Goal: Task Accomplishment & Management: Manage account settings

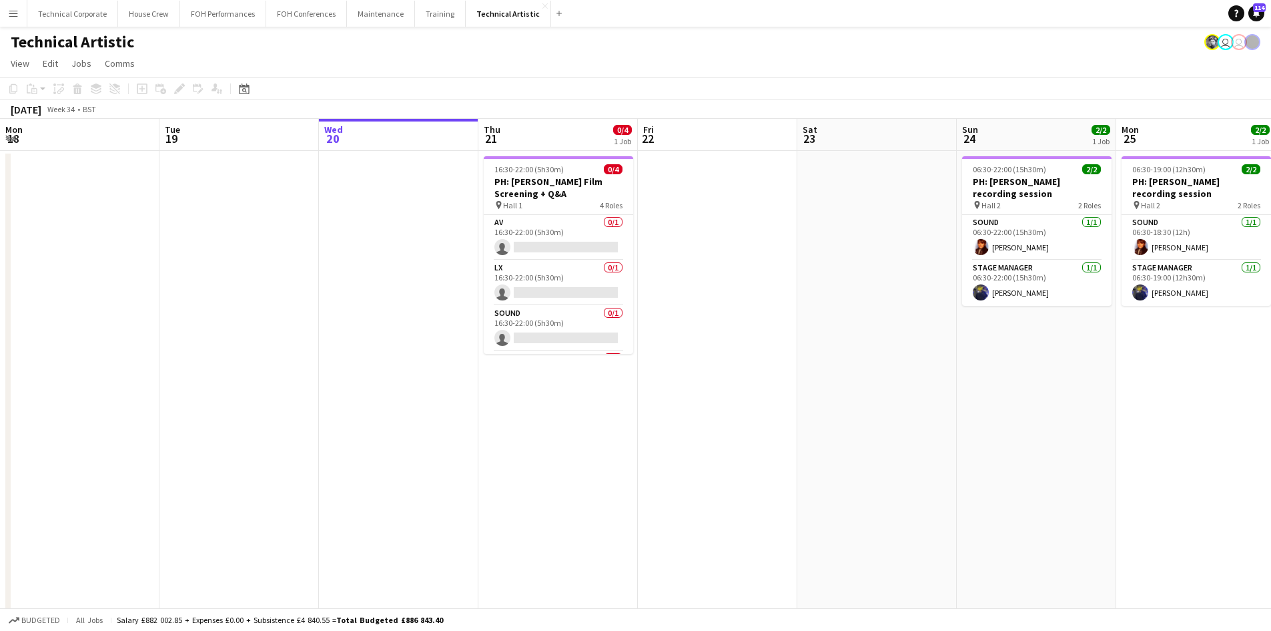
scroll to position [0, 415]
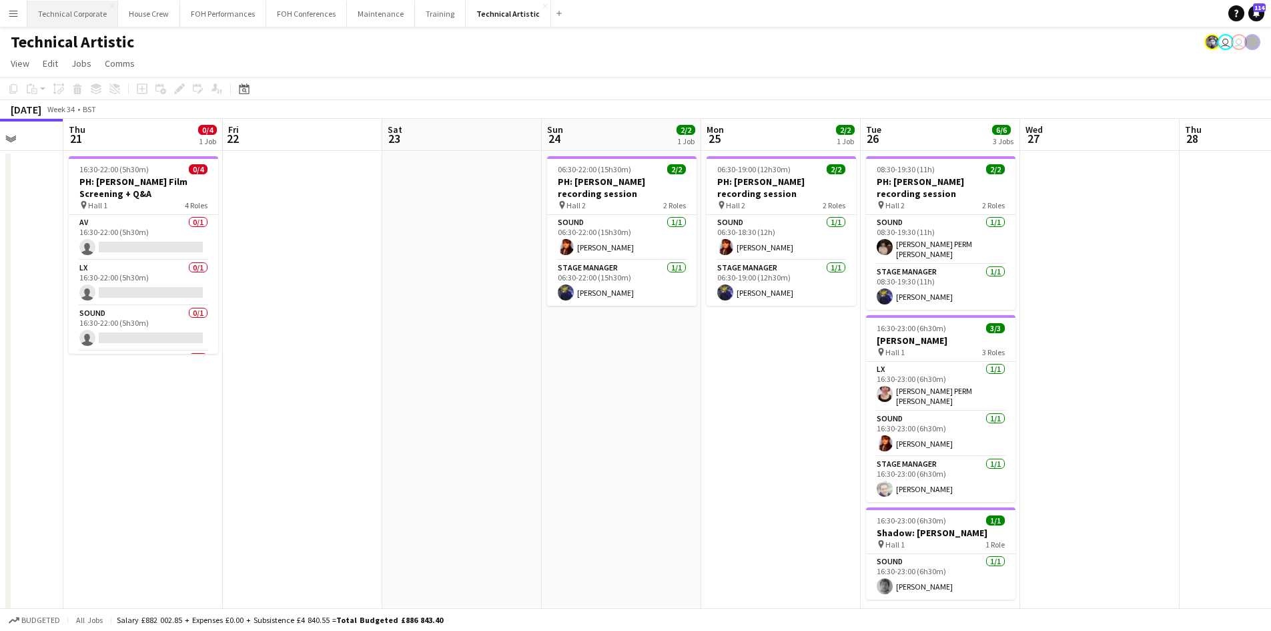
click at [88, 13] on button "Technical Corporate Close" at bounding box center [72, 14] width 91 height 26
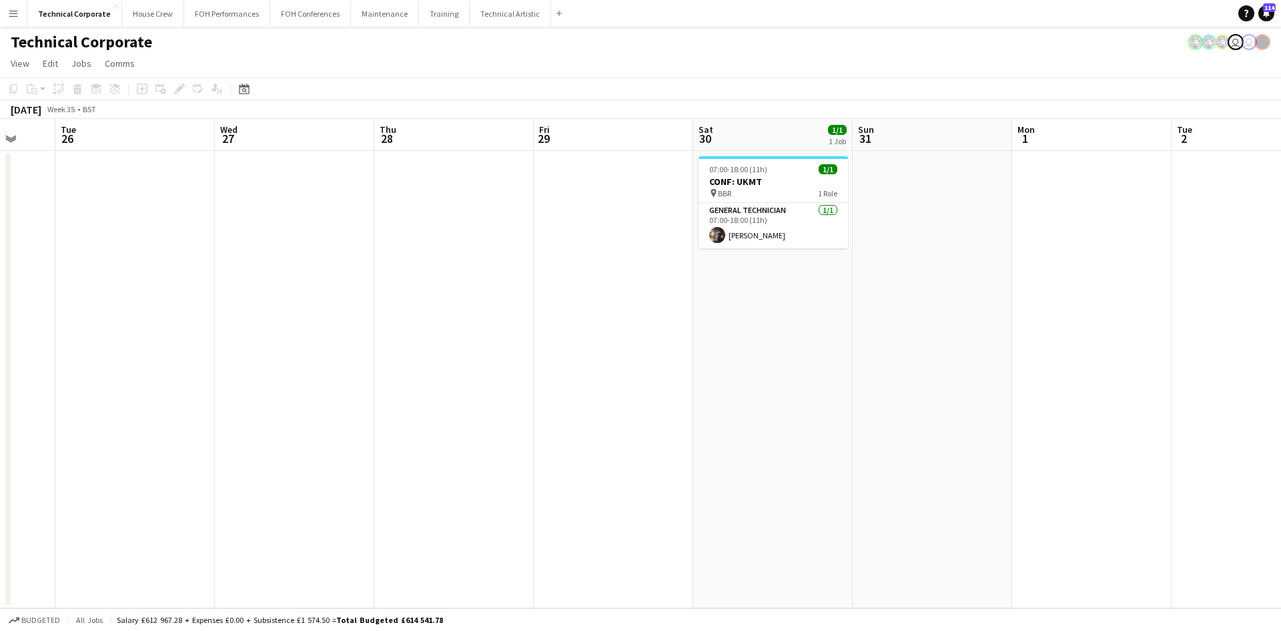
drag, startPoint x: 1108, startPoint y: 408, endPoint x: 925, endPoint y: 343, distance: 194.8
click at [38, 270] on app-calendar-viewport "Sat 23 Sun 24 Mon 25 Tue 26 Wed 27 Thu 28 Fri 29 Sat 30 1/1 1 Job Sun 31 Mon 1 …" at bounding box center [640, 363] width 1281 height 489
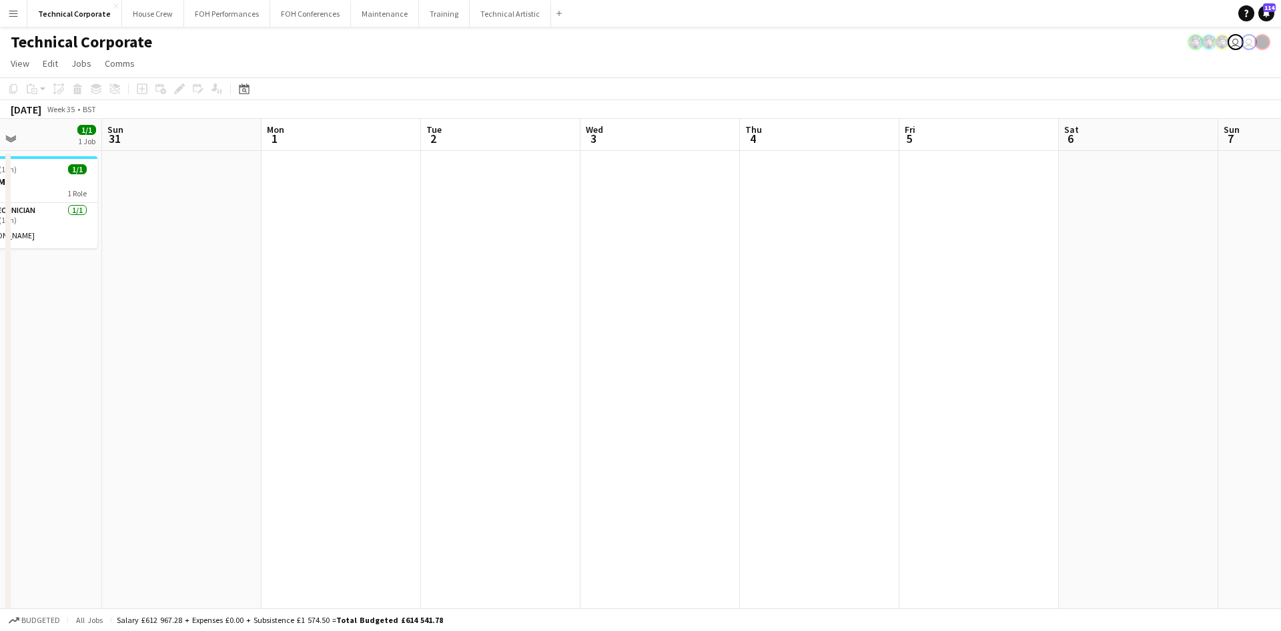
drag, startPoint x: 874, startPoint y: 347, endPoint x: 685, endPoint y: 312, distance: 192.0
click at [63, 279] on app-calendar-viewport "Thu 28 Fri 29 Sat 30 1/1 1 Job Sun 31 Mon 1 Tue 2 Wed 3 Thu 4 Fri 5 Sat 6 Sun 7…" at bounding box center [640, 455] width 1281 height 672
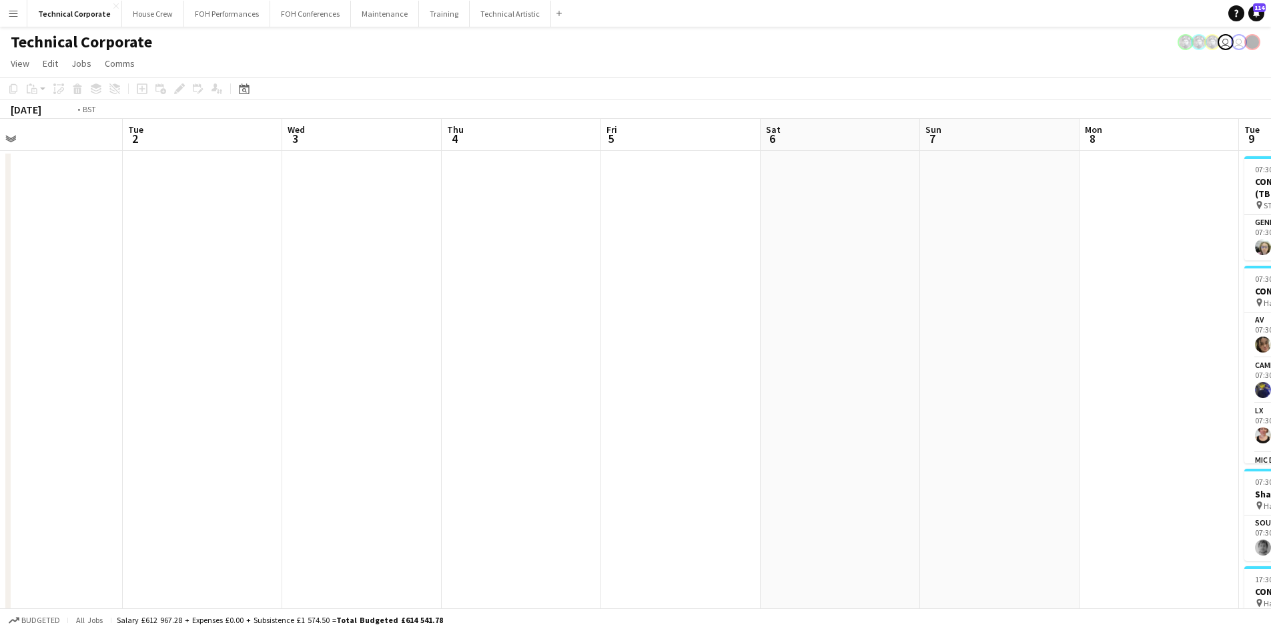
drag, startPoint x: 647, startPoint y: 316, endPoint x: 294, endPoint y: 240, distance: 361.1
click at [0, 225] on html "Menu Boards Boards Boards All jobs Status Workforce Workforce My Workforce Recr…" at bounding box center [635, 406] width 1271 height 813
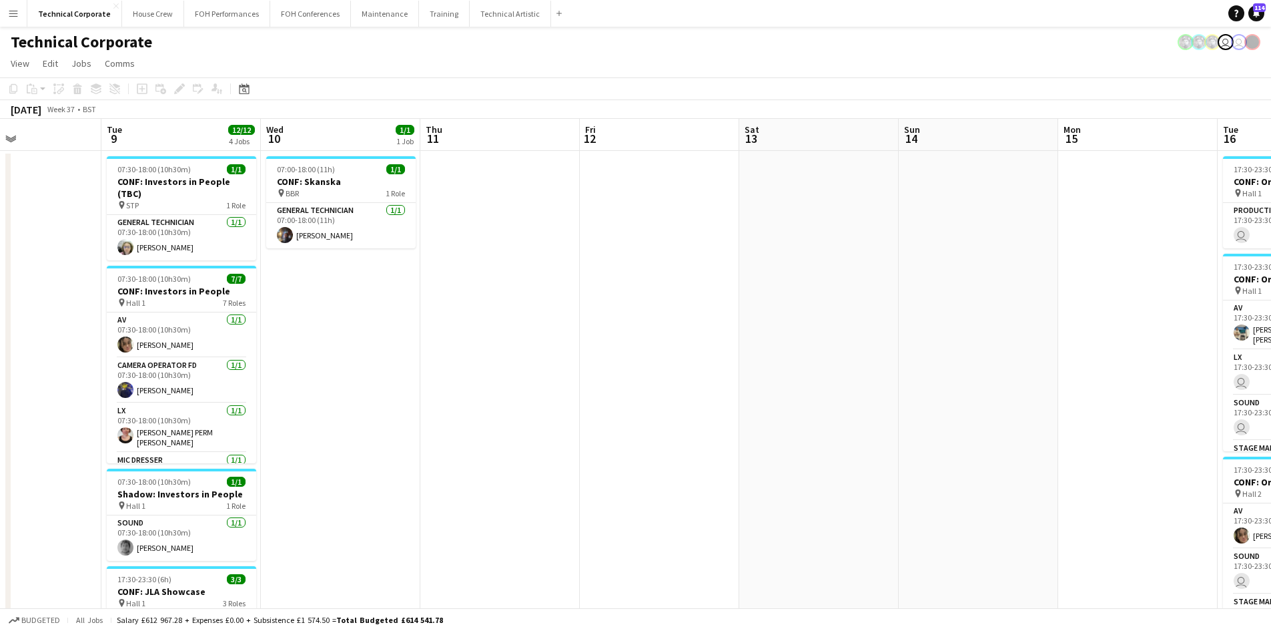
drag, startPoint x: 1114, startPoint y: 336, endPoint x: 455, endPoint y: 336, distance: 659.3
click at [455, 336] on app-calendar-viewport "Sat 6 Sun 7 Mon 8 Tue 9 12/12 4 Jobs Wed 10 1/1 1 Job Thu 11 Fri 12 Sat 13 Sun …" at bounding box center [635, 514] width 1271 height 791
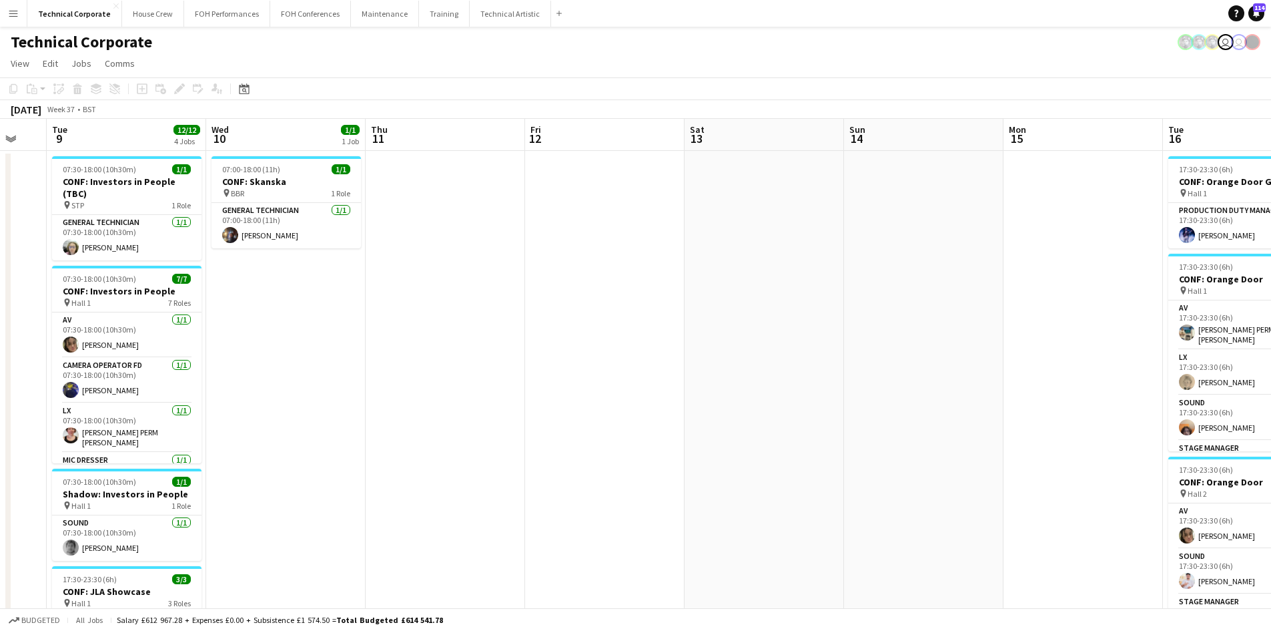
drag, startPoint x: 1058, startPoint y: 366, endPoint x: 415, endPoint y: 376, distance: 642.7
click at [245, 371] on app-calendar-viewport "Sat 6 Sun 7 Mon 8 Tue 9 12/12 4 Jobs Wed 10 1/1 1 Job Thu 11 Fri 12 Sat 13 Sun …" at bounding box center [635, 514] width 1271 height 791
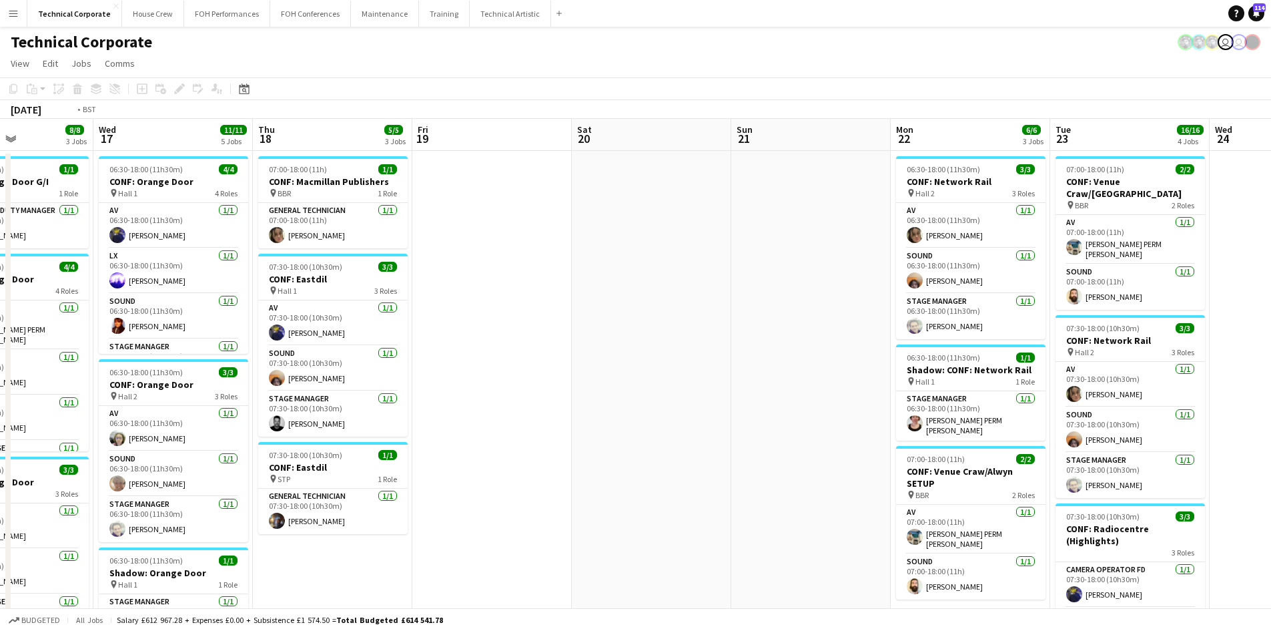
drag, startPoint x: 1011, startPoint y: 448, endPoint x: 489, endPoint y: 417, distance: 522.7
click at [406, 439] on app-calendar-viewport "Fri 12 Sat 13 Sun 14 Mon 15 Tue 16 8/8 3 Jobs Wed 17 11/11 5 Jobs Thu 18 5/5 3 …" at bounding box center [635, 523] width 1271 height 808
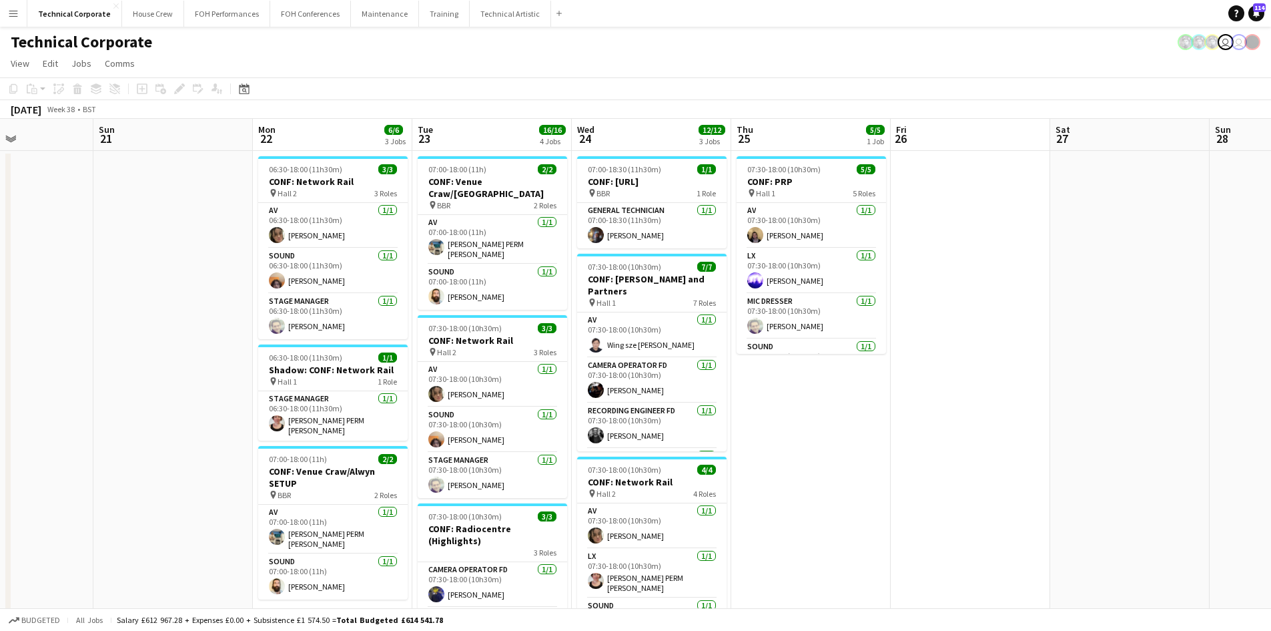
drag, startPoint x: 1070, startPoint y: 398, endPoint x: 725, endPoint y: 402, distance: 345.0
click at [772, 402] on app-calendar-viewport "Thu 18 5/5 3 Jobs Fri 19 Sat 20 Sun 21 Mon 22 6/6 3 Jobs Tue 23 16/16 4 Jobs We…" at bounding box center [635, 523] width 1271 height 808
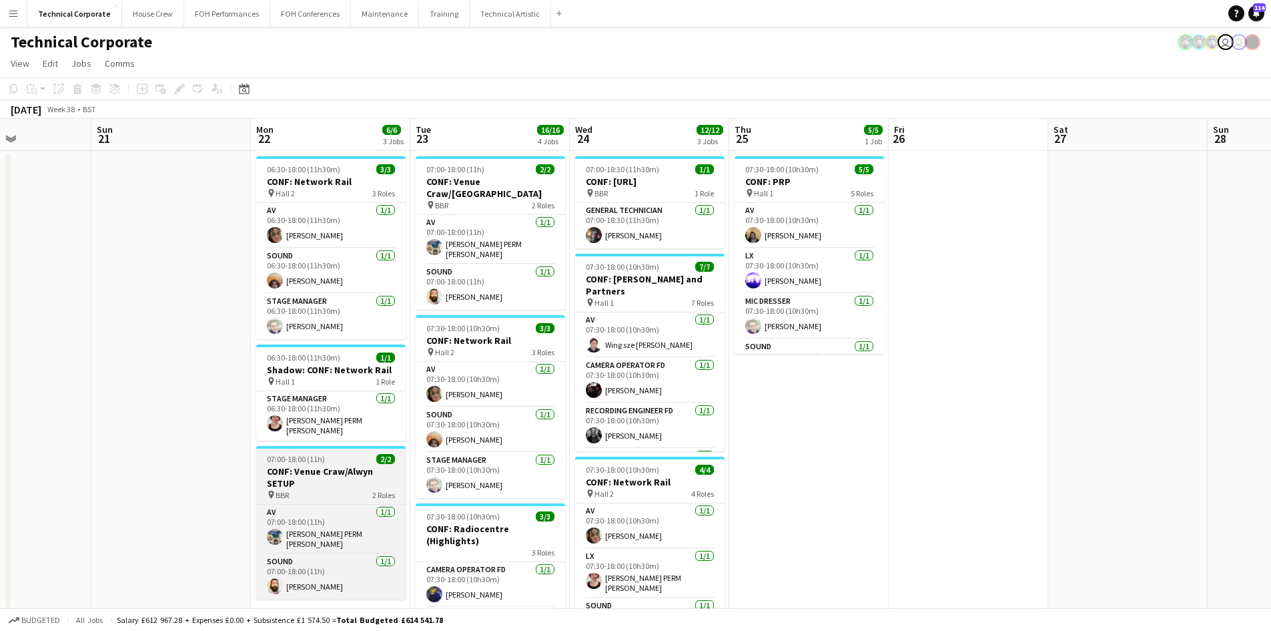
click at [326, 489] on div "pin BBR 2 Roles" at bounding box center [330, 494] width 149 height 11
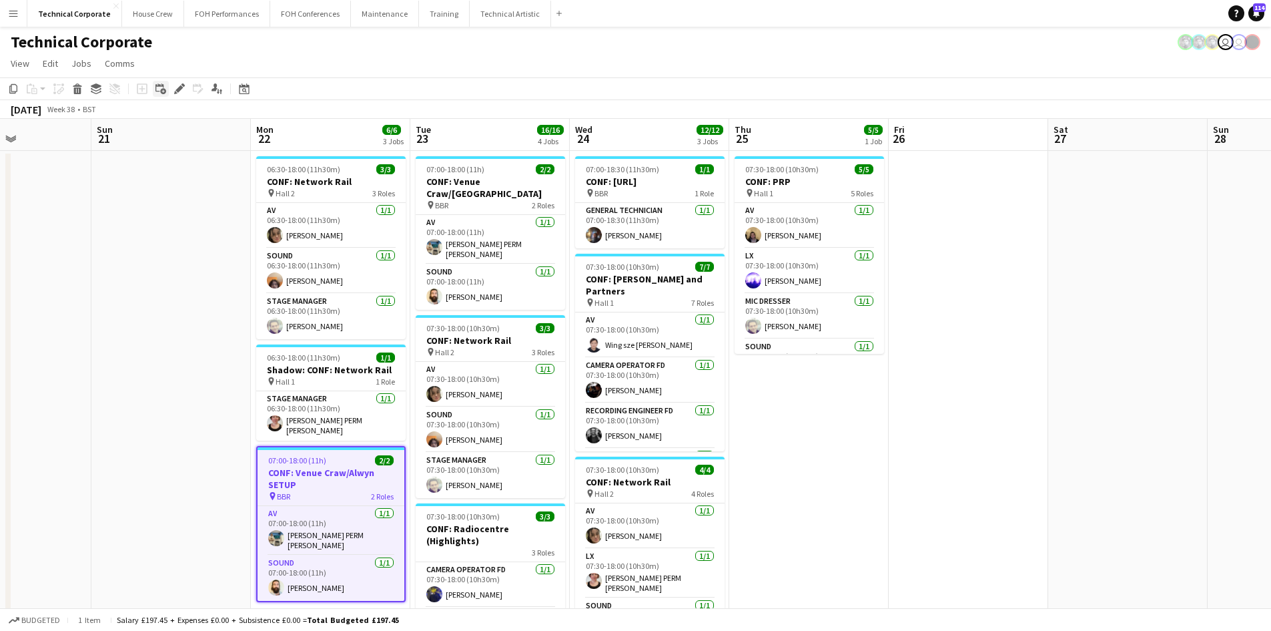
click at [165, 85] on icon "Add linked Job" at bounding box center [160, 88] width 11 height 11
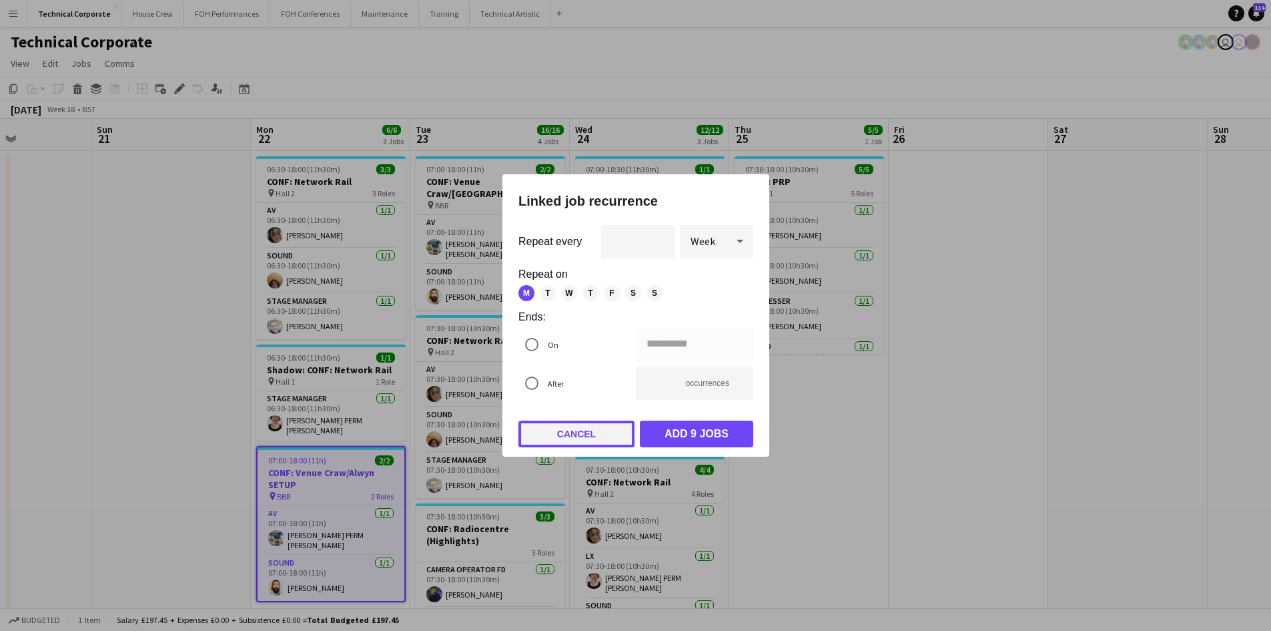
click at [568, 430] on button "Cancel" at bounding box center [577, 433] width 116 height 27
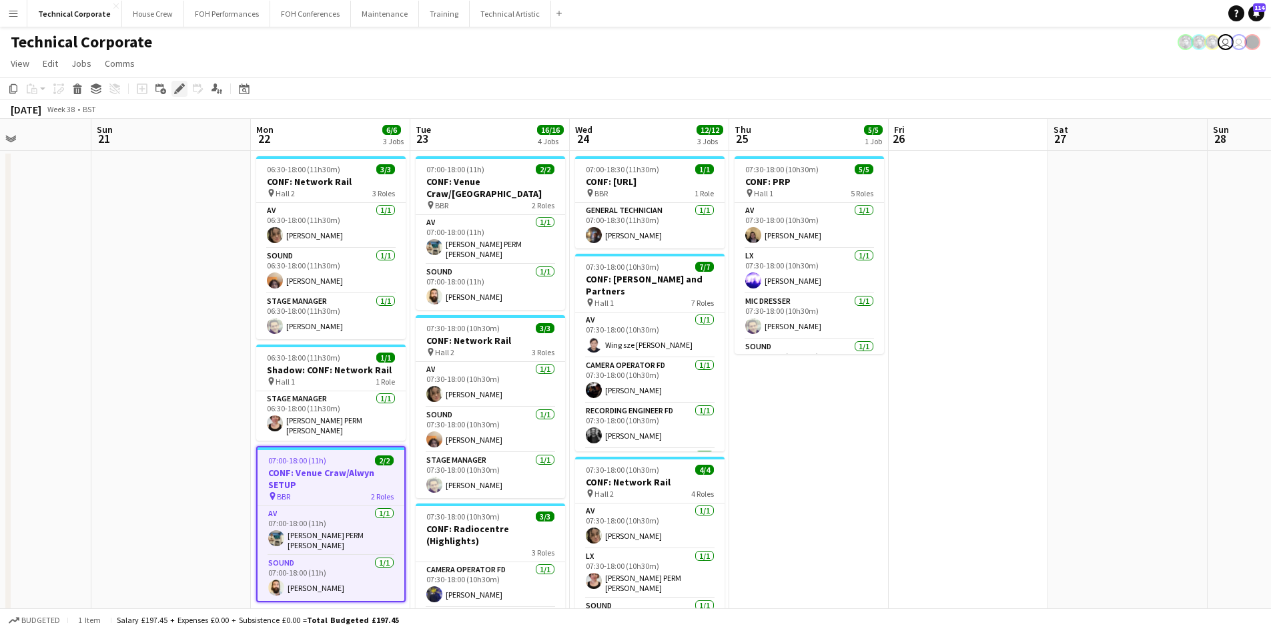
click at [177, 92] on icon "Edit" at bounding box center [179, 88] width 11 height 11
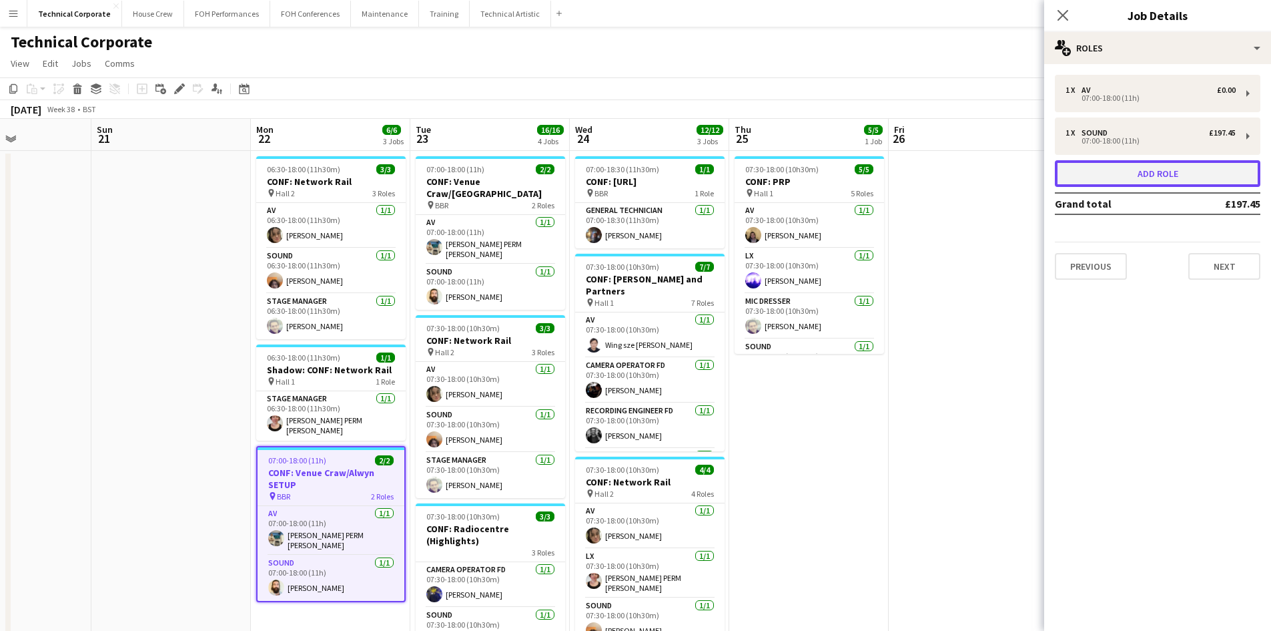
click at [1151, 179] on button "Add role" at bounding box center [1158, 173] width 206 height 27
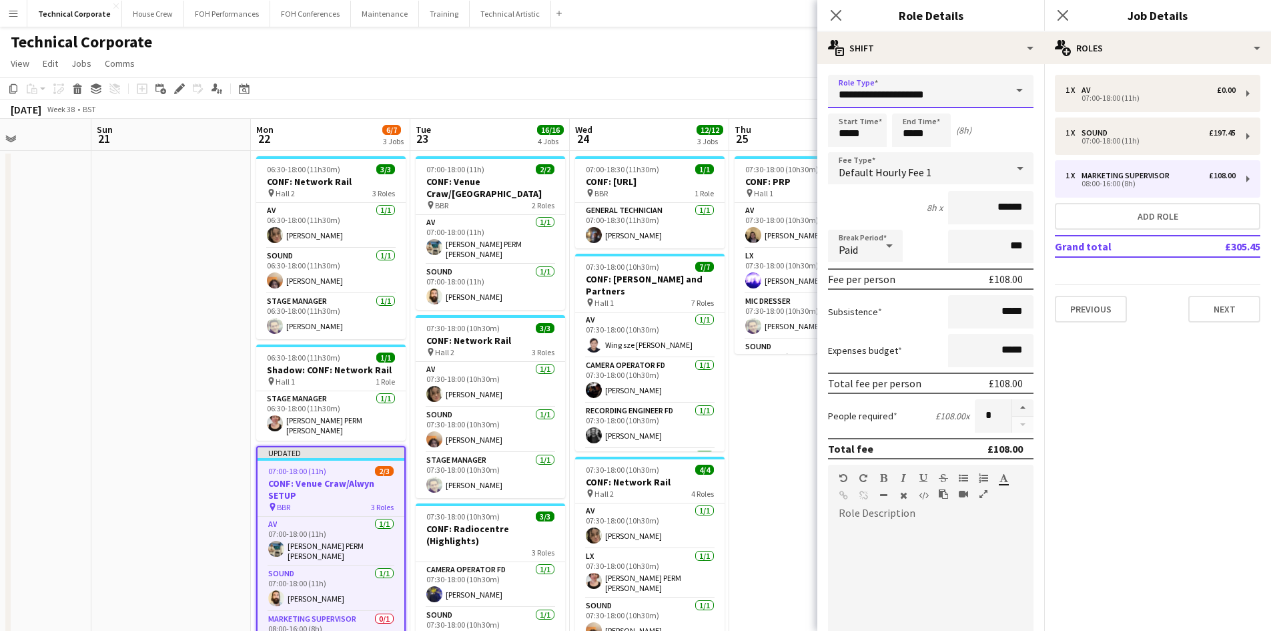
drag, startPoint x: 874, startPoint y: 103, endPoint x: 467, endPoint y: 101, distance: 406.4
click at [553, 115] on body "Menu Boards Boards Boards All jobs Status Workforce Workforce My Workforce Recr…" at bounding box center [635, 475] width 1271 height 950
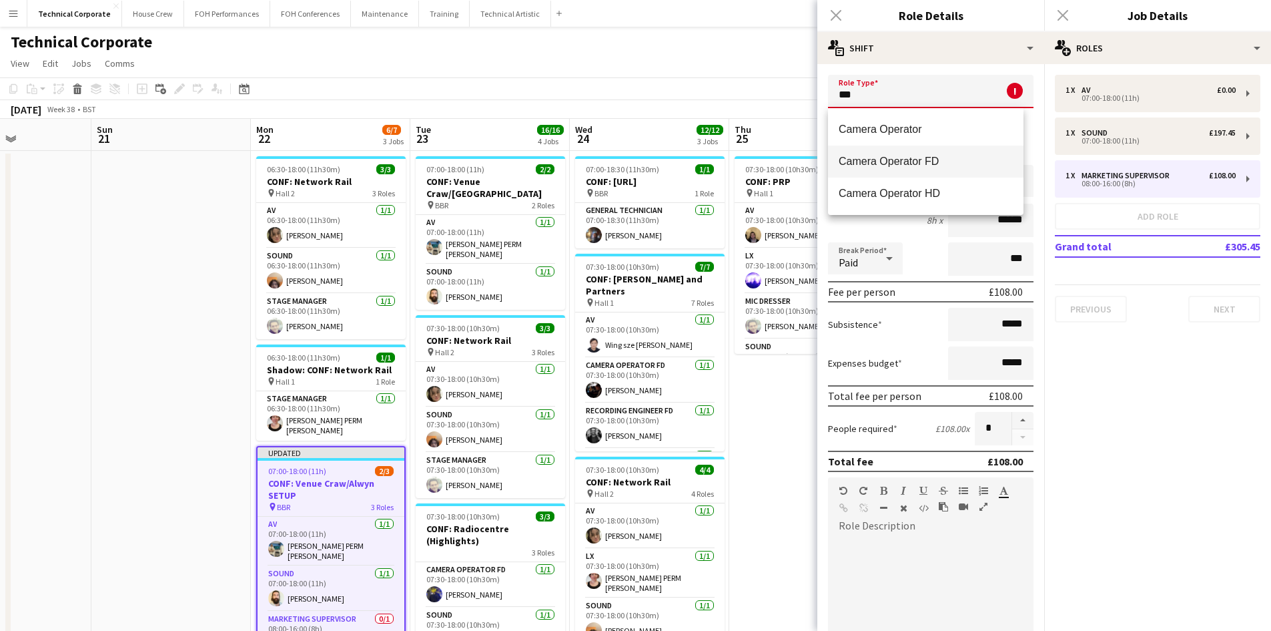
click at [914, 158] on span "Camera Operator FD" at bounding box center [926, 161] width 174 height 13
type input "**********"
type input "*******"
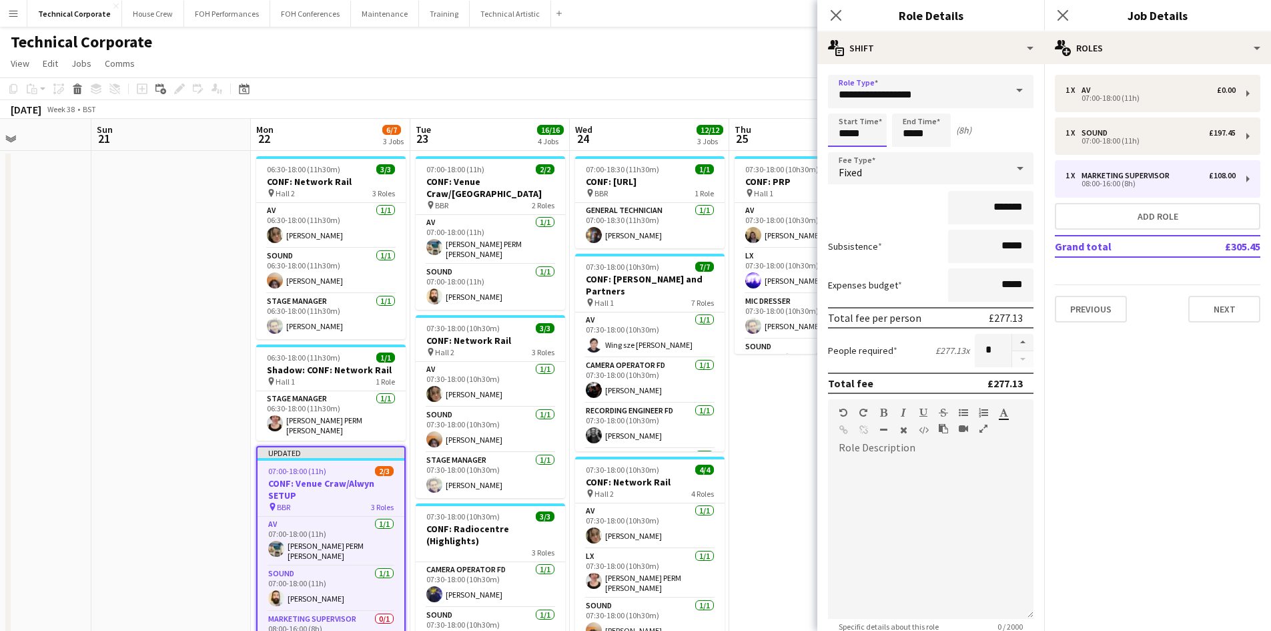
drag, startPoint x: 872, startPoint y: 138, endPoint x: 587, endPoint y: 129, distance: 284.4
click at [688, 114] on body "Menu Boards Boards Boards All jobs Status Workforce Workforce My Workforce Recr…" at bounding box center [635, 475] width 1271 height 950
type input "*****"
drag, startPoint x: 928, startPoint y: 136, endPoint x: 771, endPoint y: 153, distance: 158.4
click at [801, 153] on body "Menu Boards Boards Boards All jobs Status Workforce Workforce My Workforce Recr…" at bounding box center [635, 475] width 1271 height 950
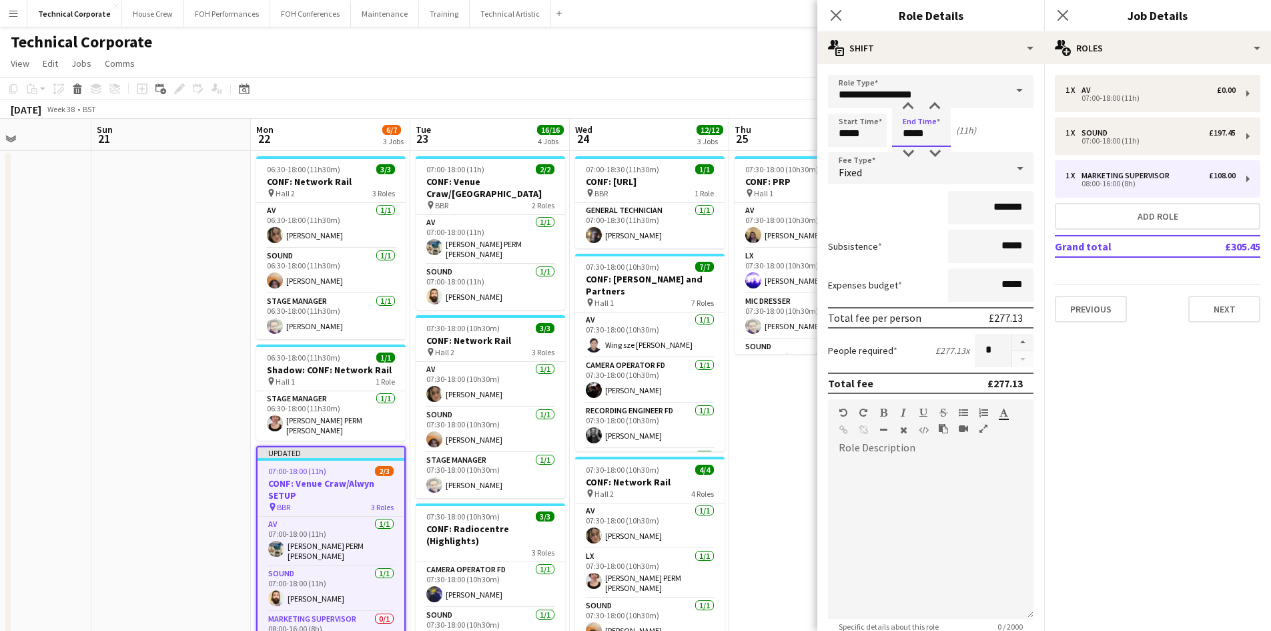
type input "*****"
drag, startPoint x: 908, startPoint y: 218, endPoint x: 918, endPoint y: 210, distance: 12.8
click at [907, 218] on div "*******" at bounding box center [931, 207] width 206 height 33
click at [940, 176] on div "Fixed" at bounding box center [917, 168] width 179 height 32
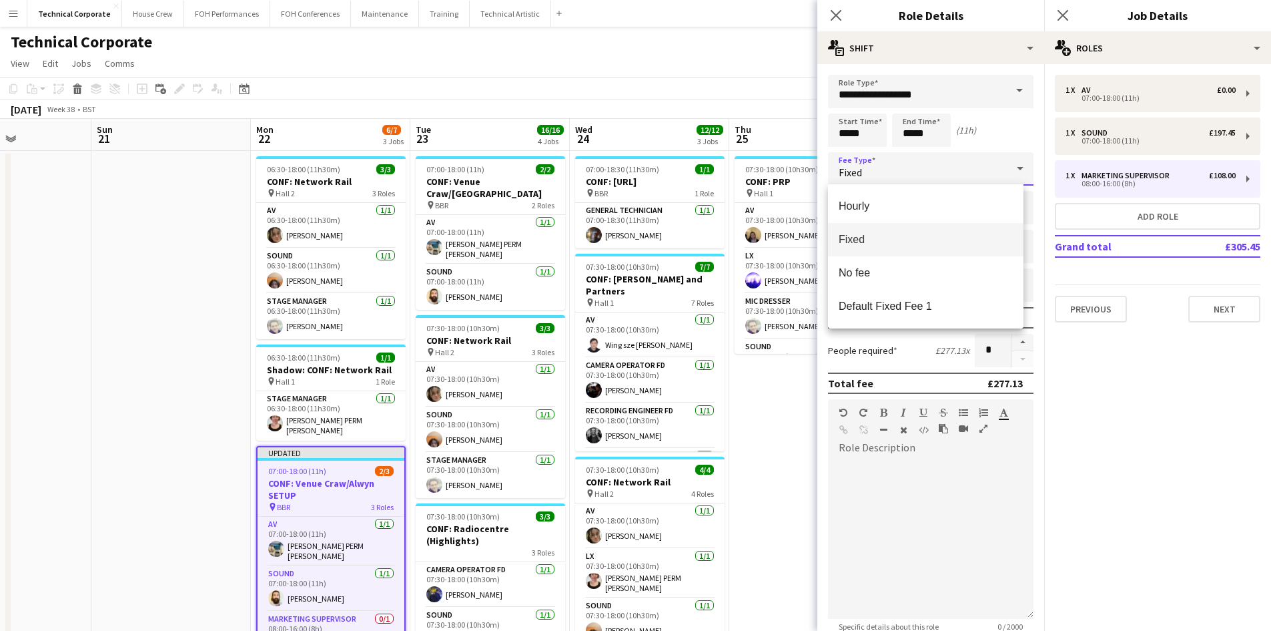
click at [890, 241] on span "Fixed" at bounding box center [926, 239] width 174 height 13
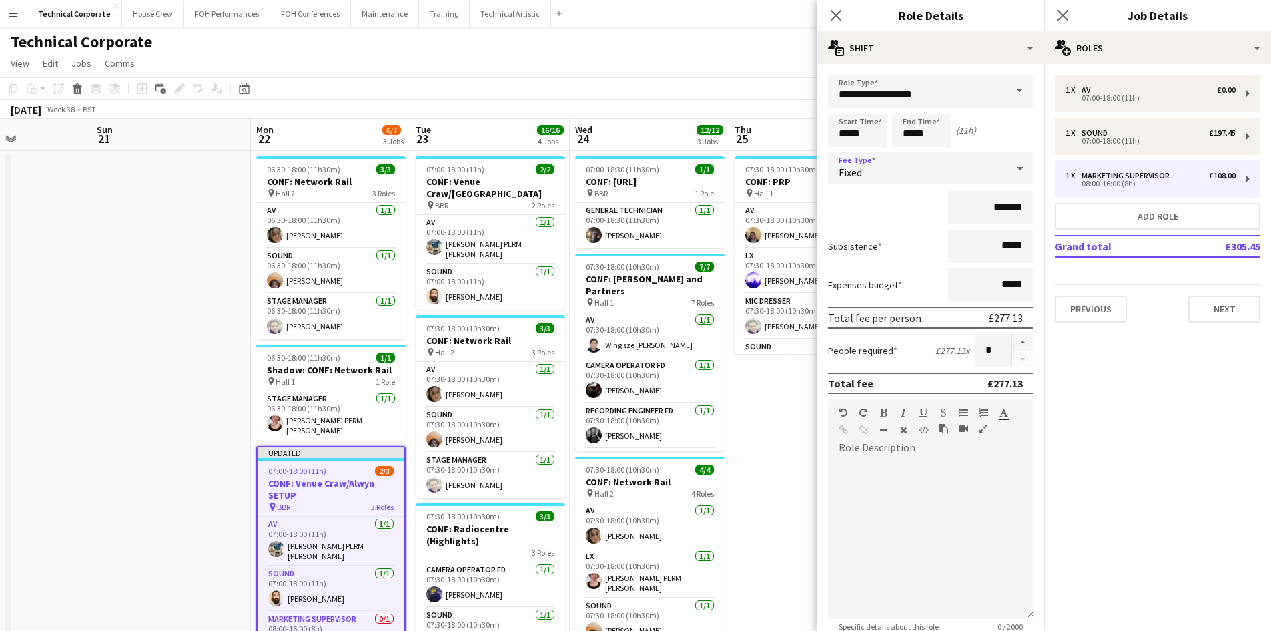
click at [900, 160] on div "Fixed" at bounding box center [917, 168] width 179 height 32
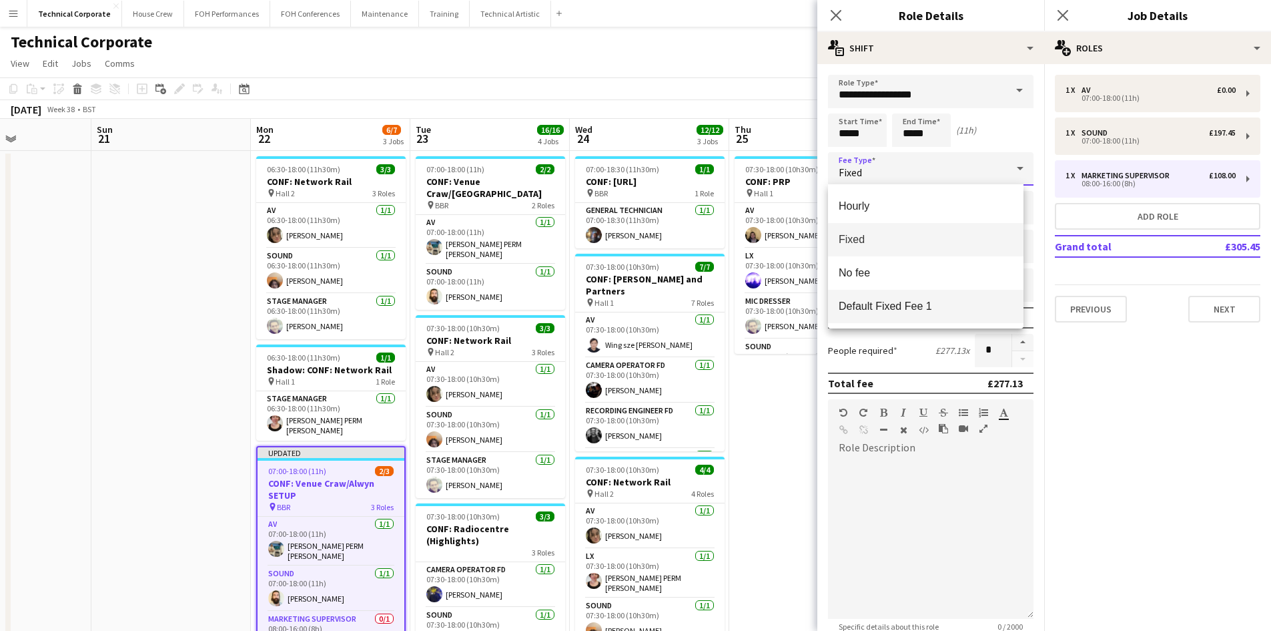
click at [902, 308] on span "Default Fixed Fee 1" at bounding box center [926, 306] width 174 height 13
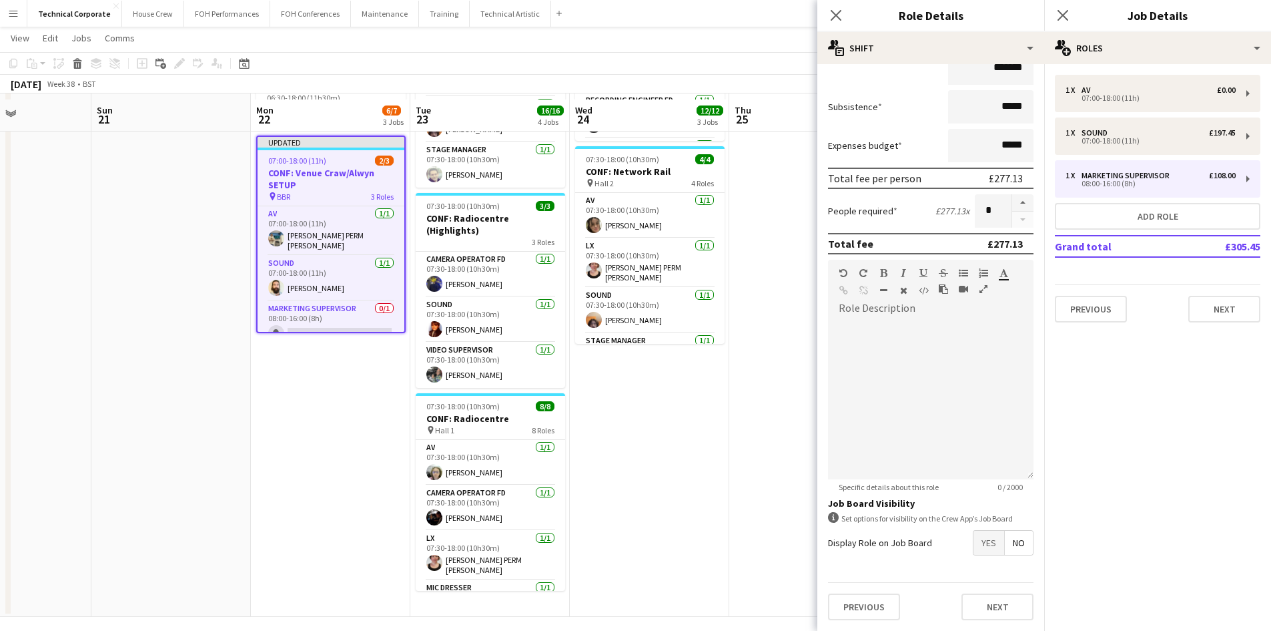
scroll to position [318, 0]
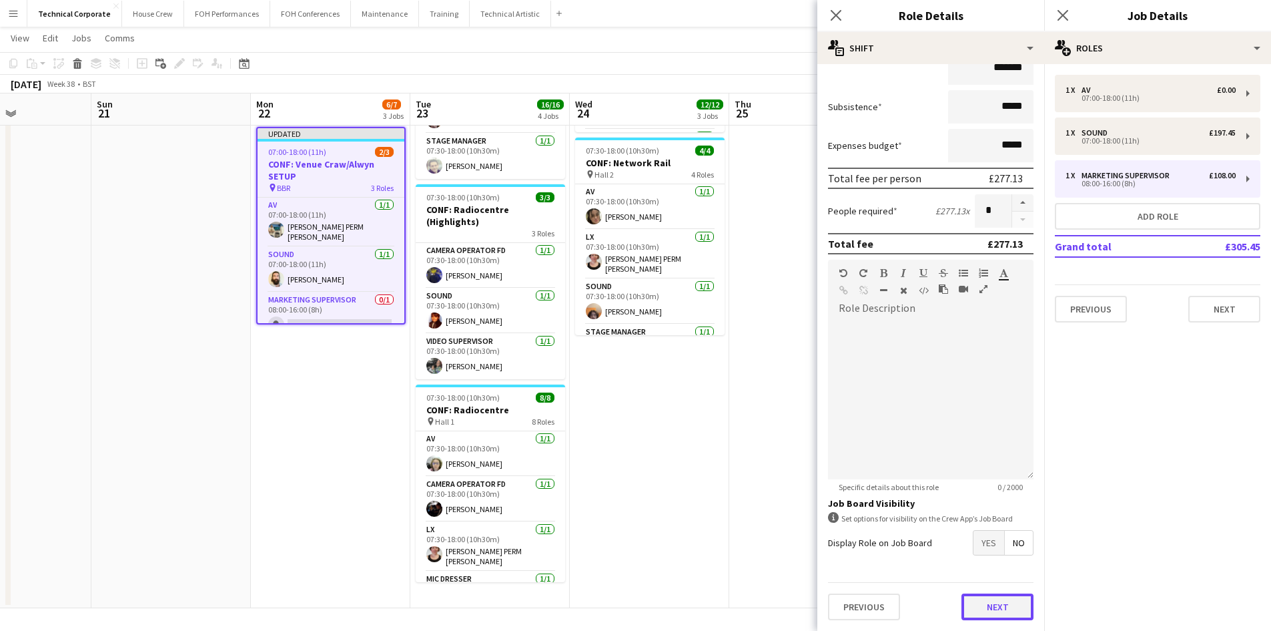
click at [969, 618] on button "Next" at bounding box center [998, 606] width 72 height 27
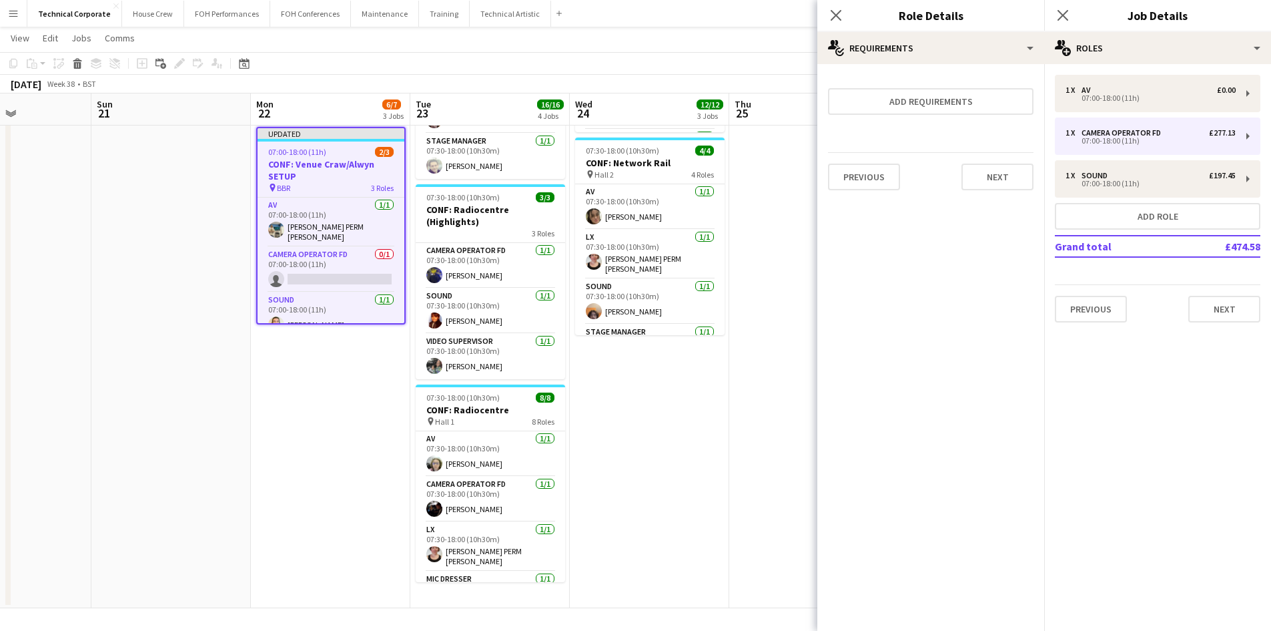
click at [1212, 370] on mat-expansion-panel "pencil3 General details 1 x AV £0.00 07:00-18:00 (11h) 1 x Camera Operator FD £…" at bounding box center [1157, 347] width 227 height 567
click at [286, 454] on app-date-cell "06:30-18:00 (11h30m) 3/3 CONF: Network Rail pin Hall 2 3 Roles AV [DATE] 06:30-…" at bounding box center [330, 220] width 159 height 776
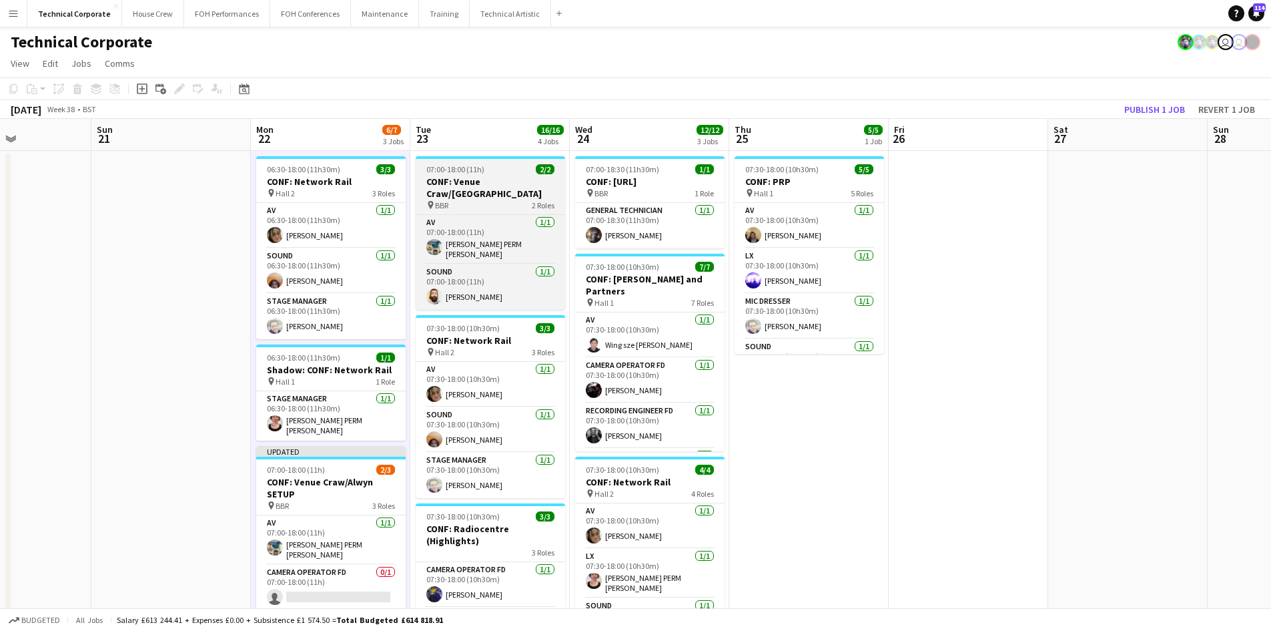
click at [515, 172] on div "07:00-18:00 (11h) 2/2" at bounding box center [490, 169] width 149 height 10
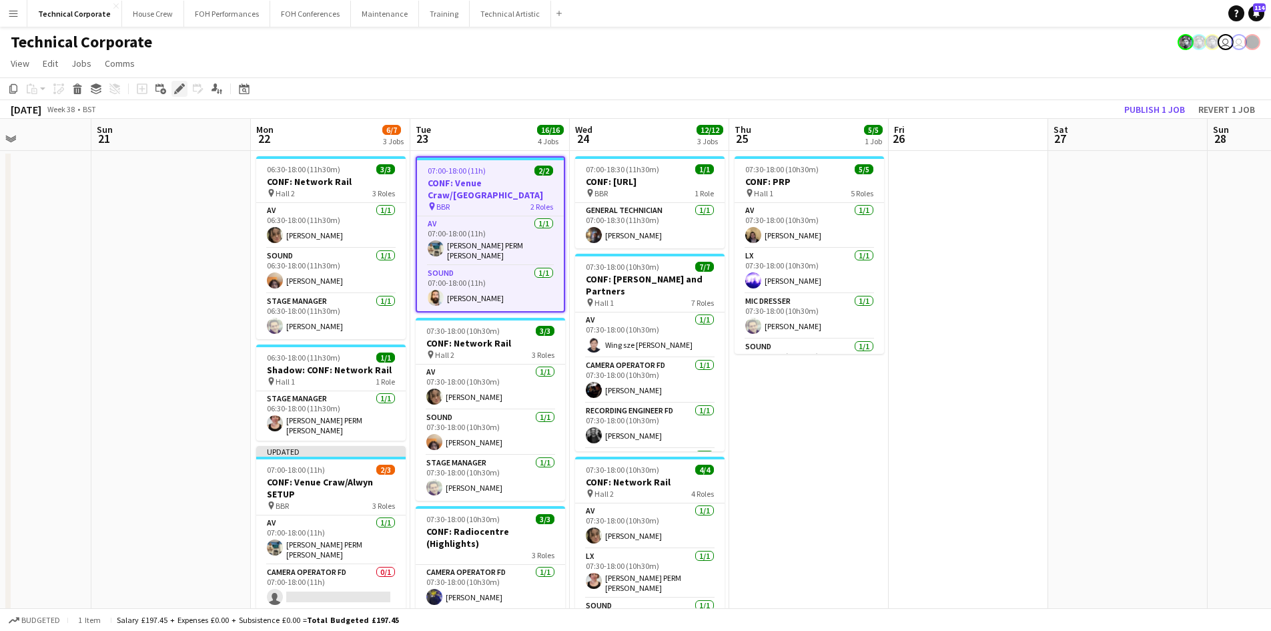
click at [179, 91] on icon at bounding box center [179, 88] width 7 height 7
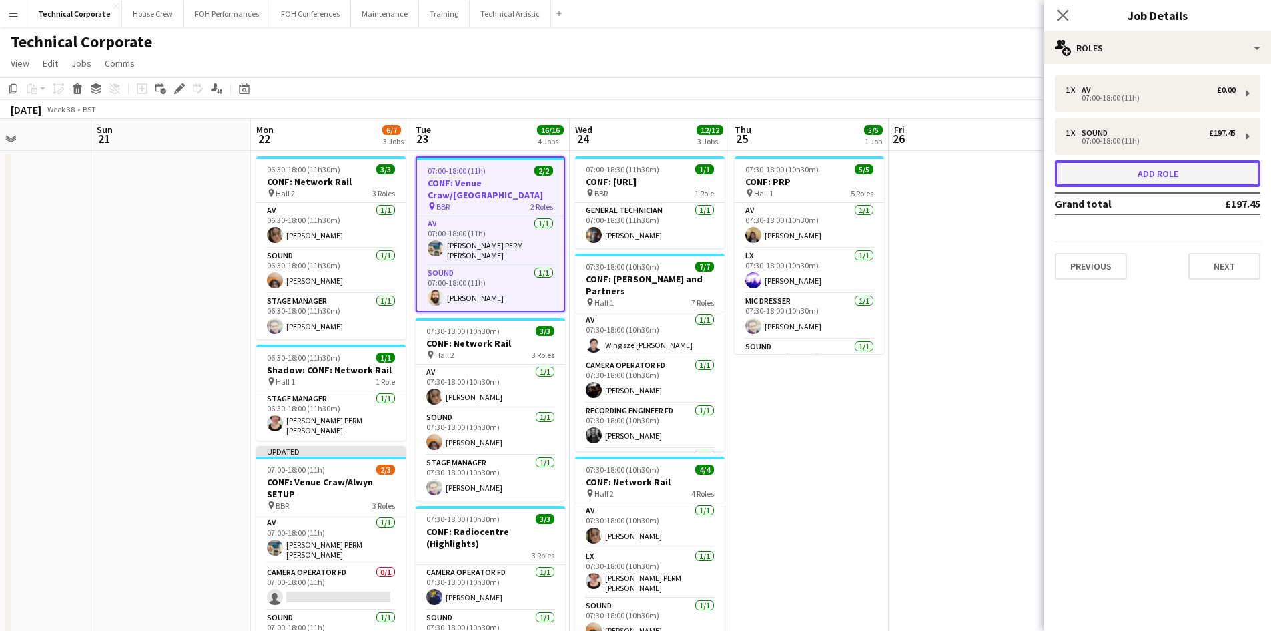
click at [1111, 167] on button "Add role" at bounding box center [1158, 173] width 206 height 27
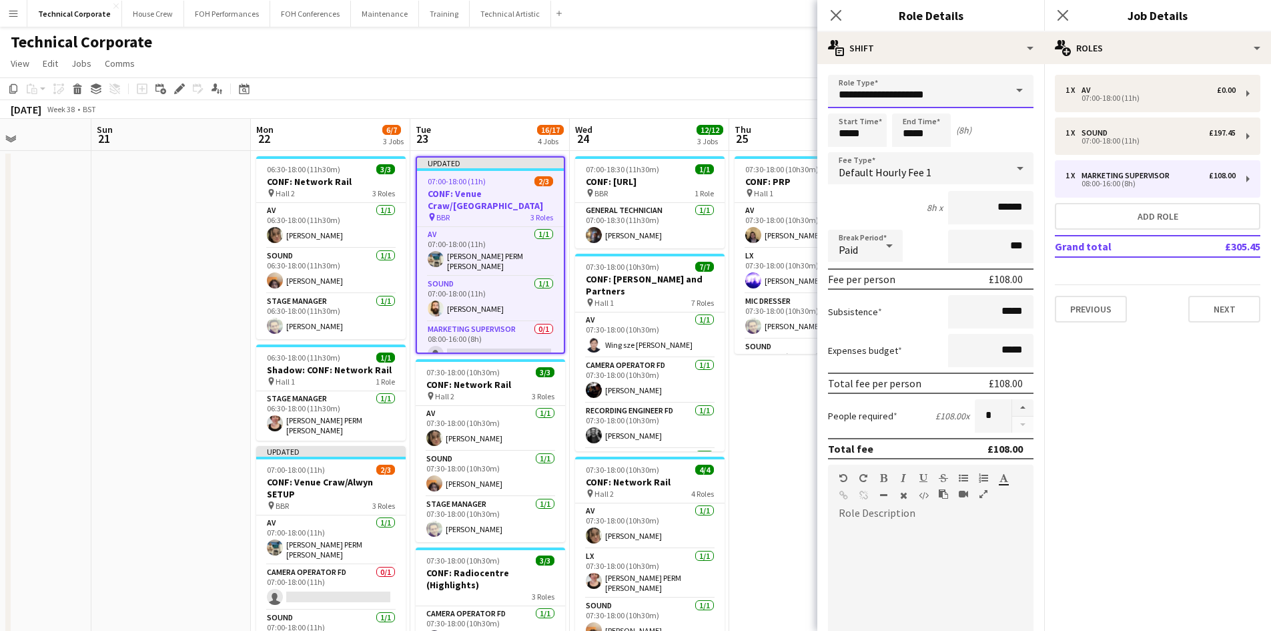
drag, startPoint x: 961, startPoint y: 103, endPoint x: 504, endPoint y: 127, distance: 457.7
click at [531, 121] on body "Menu Boards Boards Boards All jobs Status Workforce Workforce My Workforce Recr…" at bounding box center [635, 475] width 1271 height 950
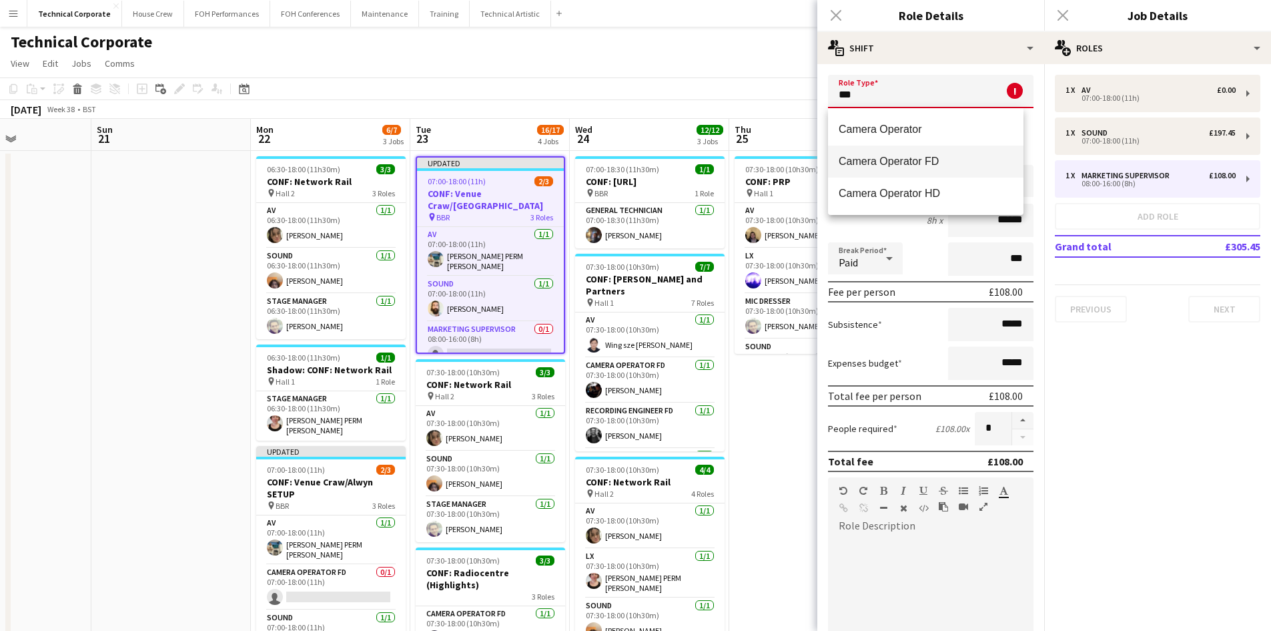
click at [930, 169] on mat-option "Camera Operator FD" at bounding box center [926, 161] width 196 height 32
type input "**********"
type input "*******"
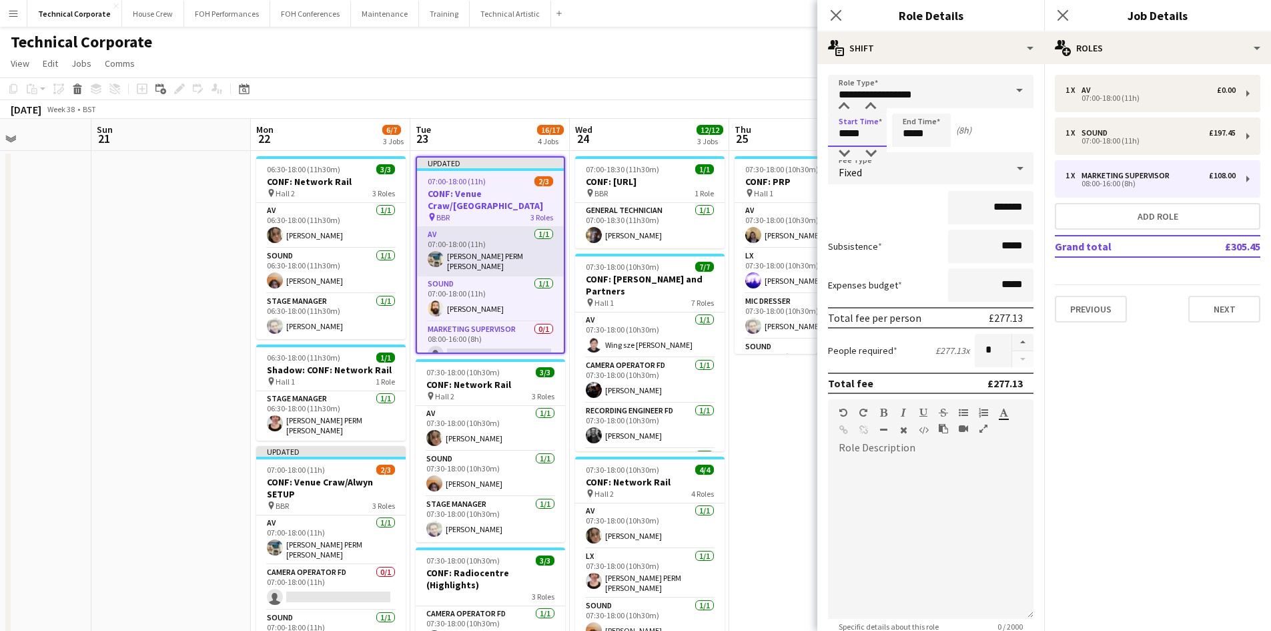
drag, startPoint x: 860, startPoint y: 135, endPoint x: 541, endPoint y: 223, distance: 330.9
click at [592, 198] on body "Menu Boards Boards Boards All jobs Status Workforce Workforce My Workforce Recr…" at bounding box center [635, 475] width 1271 height 950
type input "*****"
drag, startPoint x: 934, startPoint y: 129, endPoint x: 812, endPoint y: 151, distance: 124.2
click at [812, 151] on body "Menu Boards Boards Boards All jobs Status Workforce Workforce My Workforce Recr…" at bounding box center [635, 475] width 1271 height 950
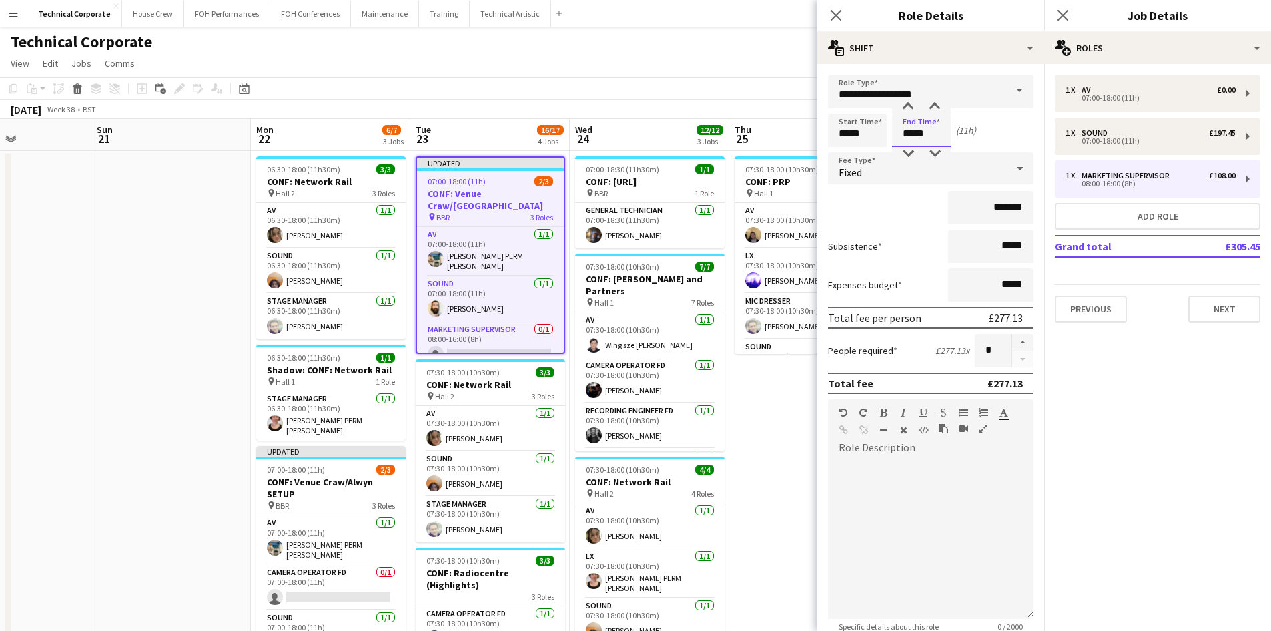
type input "*****"
click at [858, 178] on span "Fixed" at bounding box center [850, 171] width 23 height 13
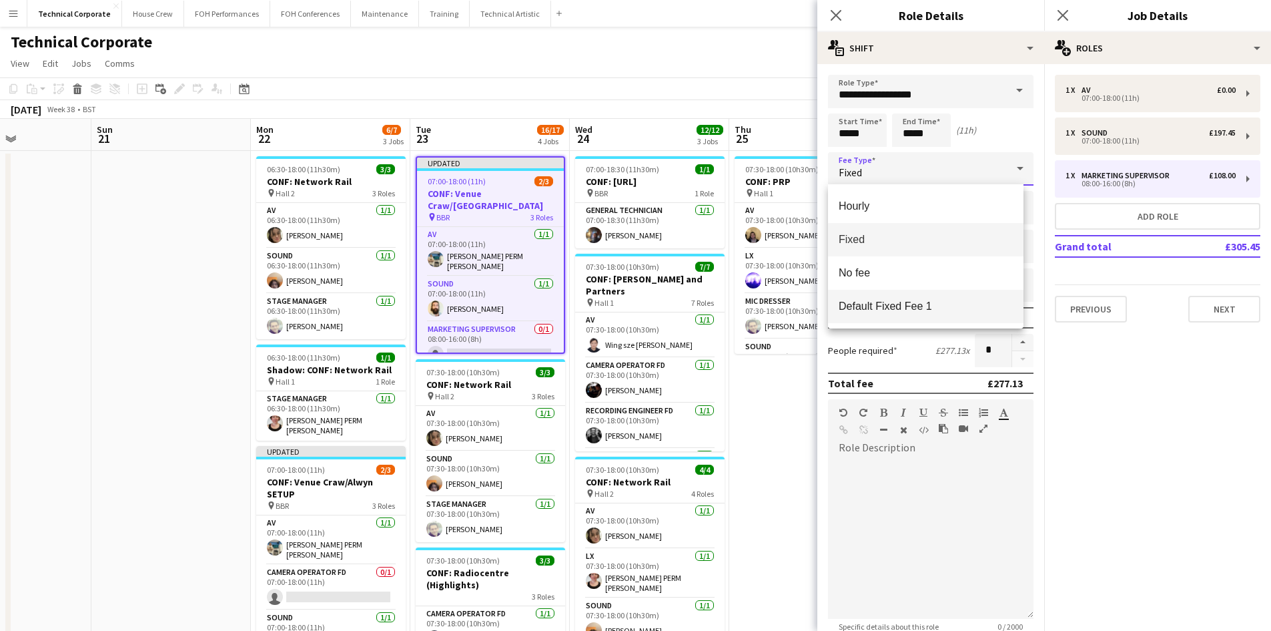
click at [891, 303] on span "Default Fixed Fee 1" at bounding box center [926, 306] width 174 height 13
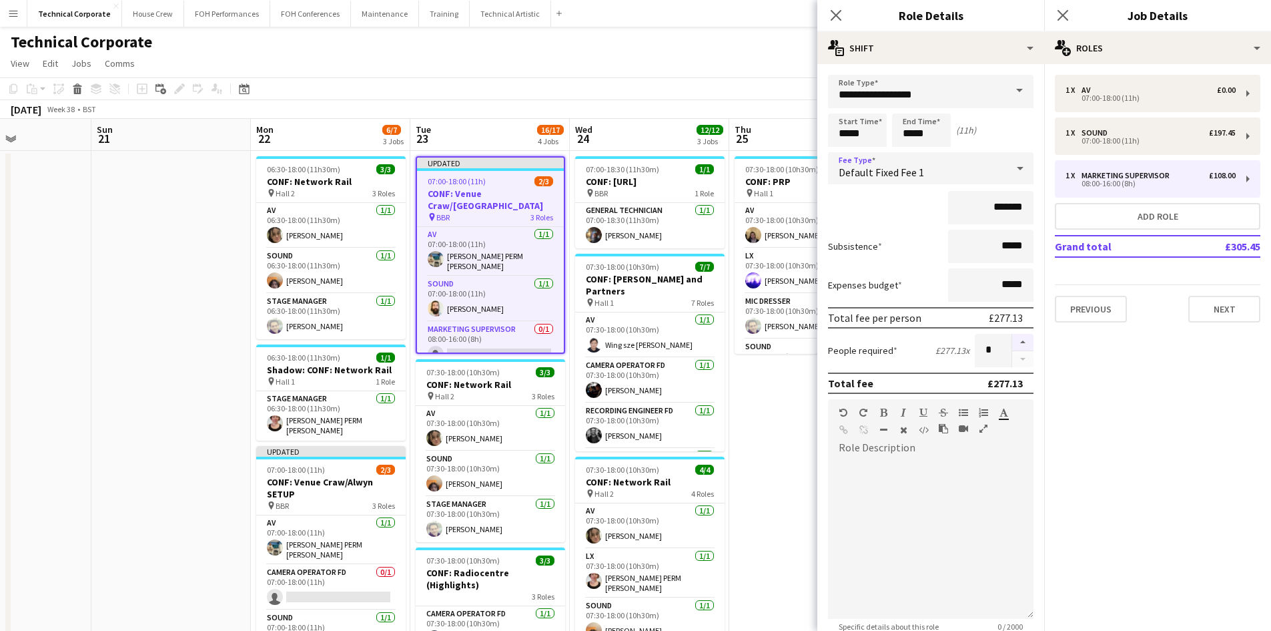
click at [1012, 346] on button "button" at bounding box center [1022, 342] width 21 height 17
type input "*"
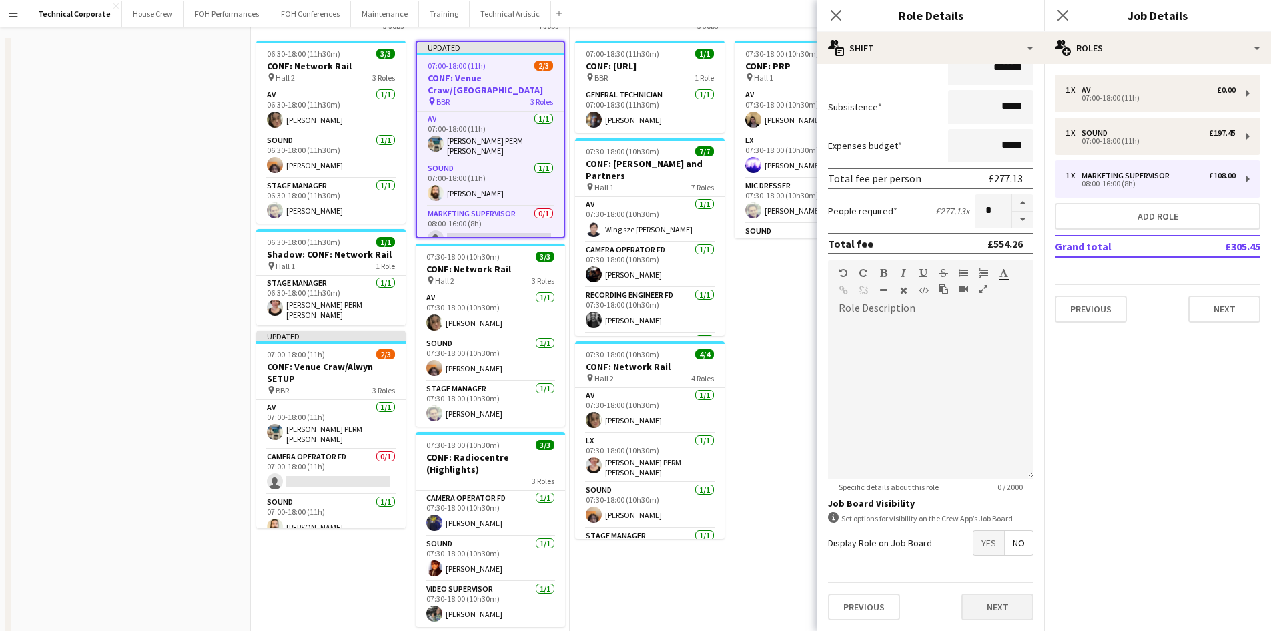
scroll to position [318, 0]
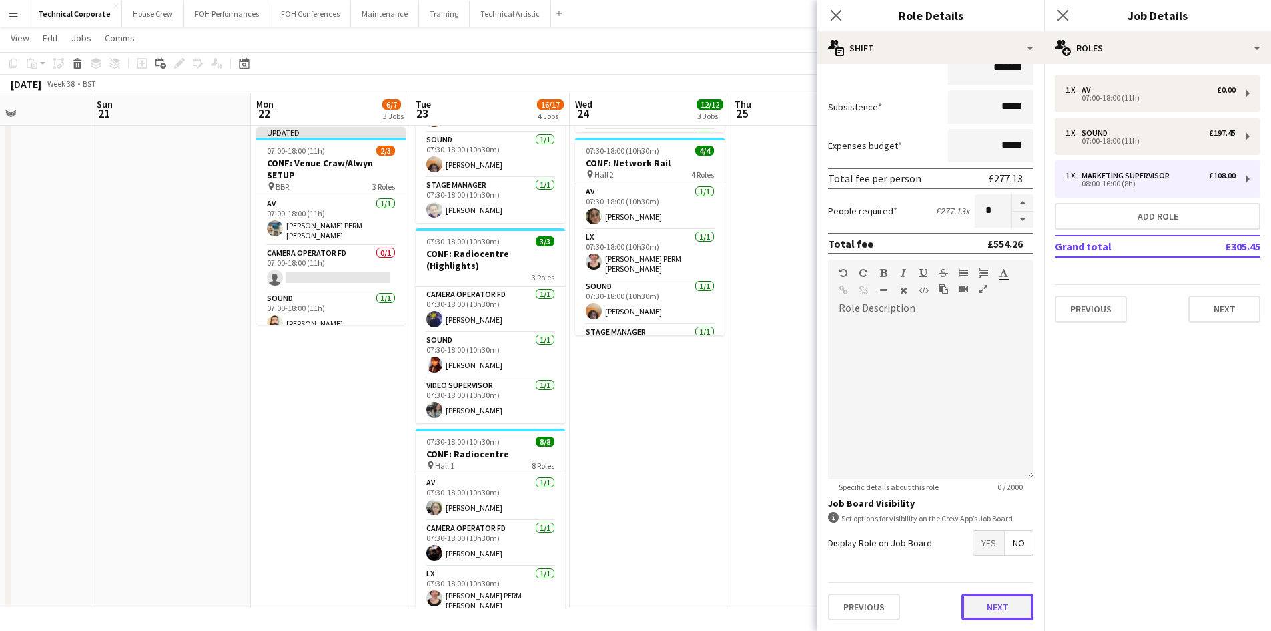
click at [996, 606] on button "Next" at bounding box center [998, 606] width 72 height 27
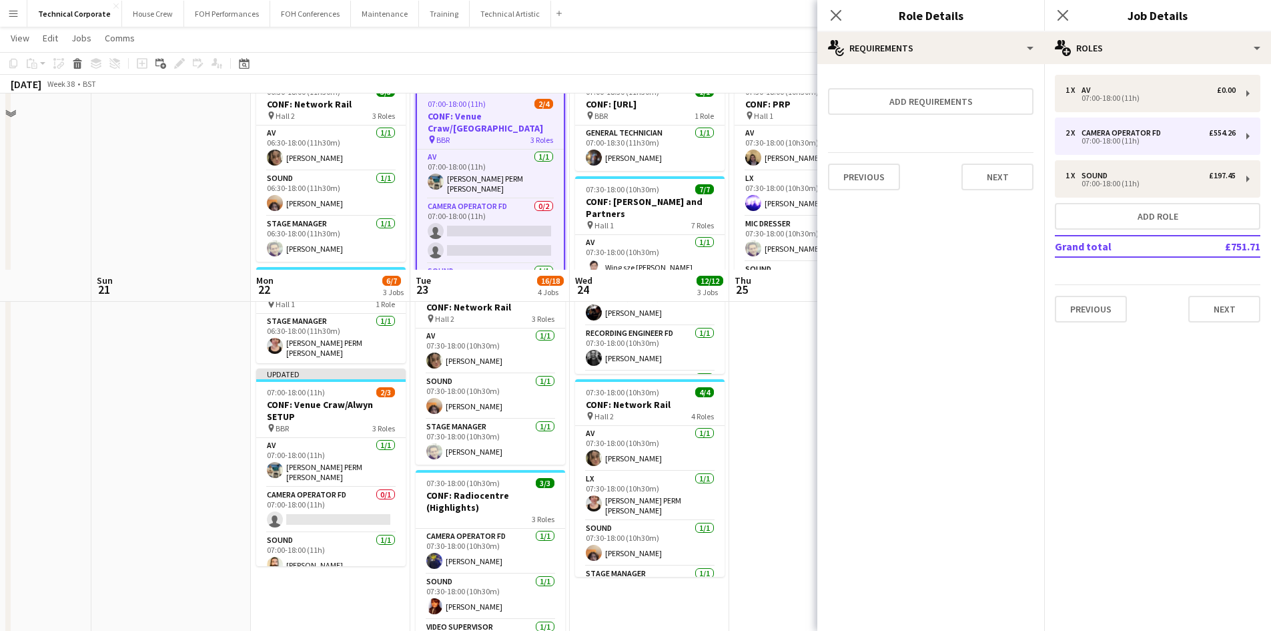
scroll to position [0, 0]
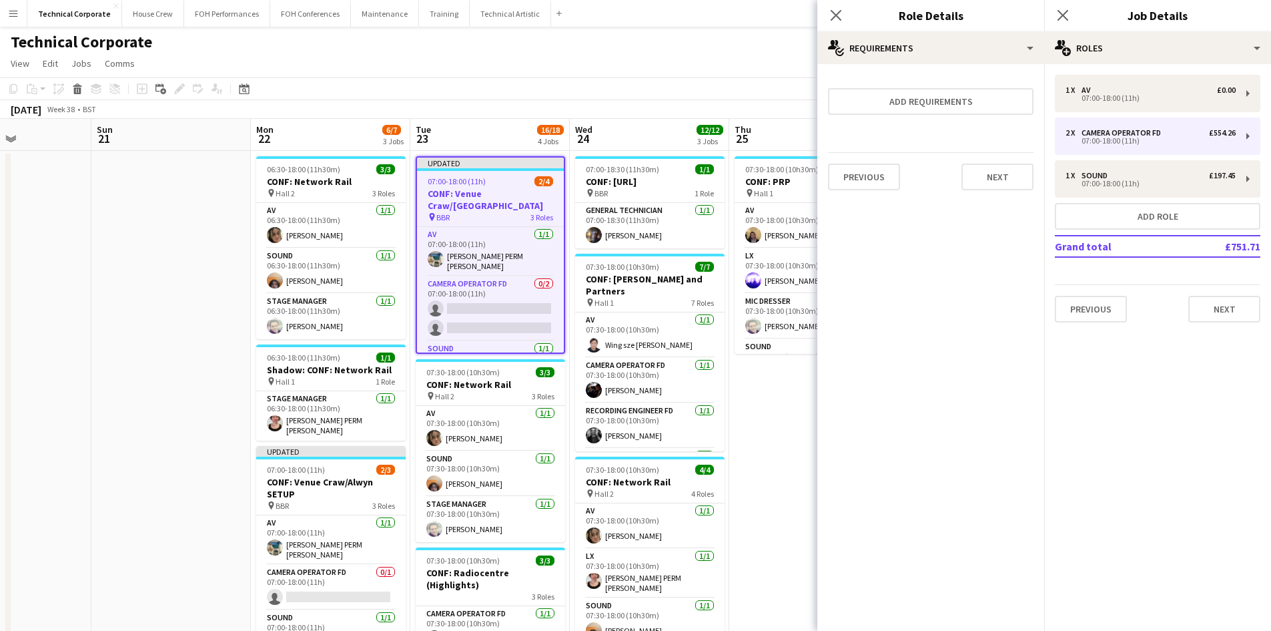
click at [1185, 466] on mat-expansion-panel "pencil3 General details 1 x AV £0.00 07:00-18:00 (11h) 2 x Camera Operator FD £…" at bounding box center [1157, 347] width 227 height 567
click at [764, 433] on app-date-cell "07:30-18:00 (10h30m) 5/5 CONF: PRP pin Hall 1 5 Roles AV [DATE] 07:30-18:00 (10…" at bounding box center [808, 539] width 159 height 776
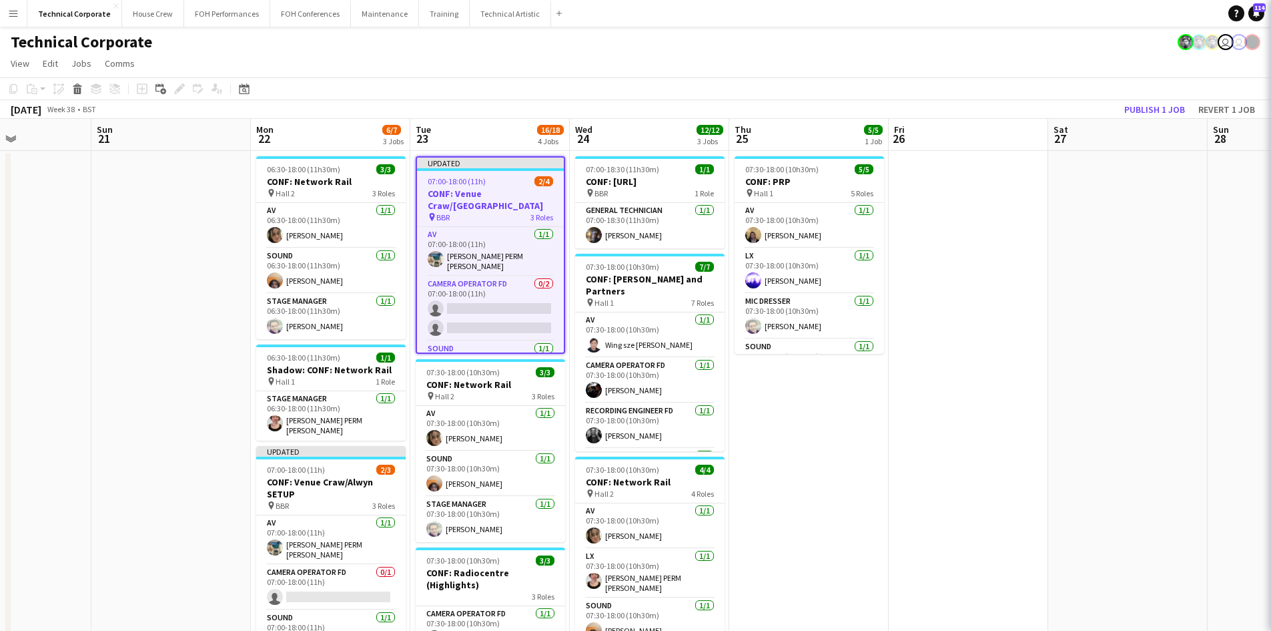
scroll to position [0, 386]
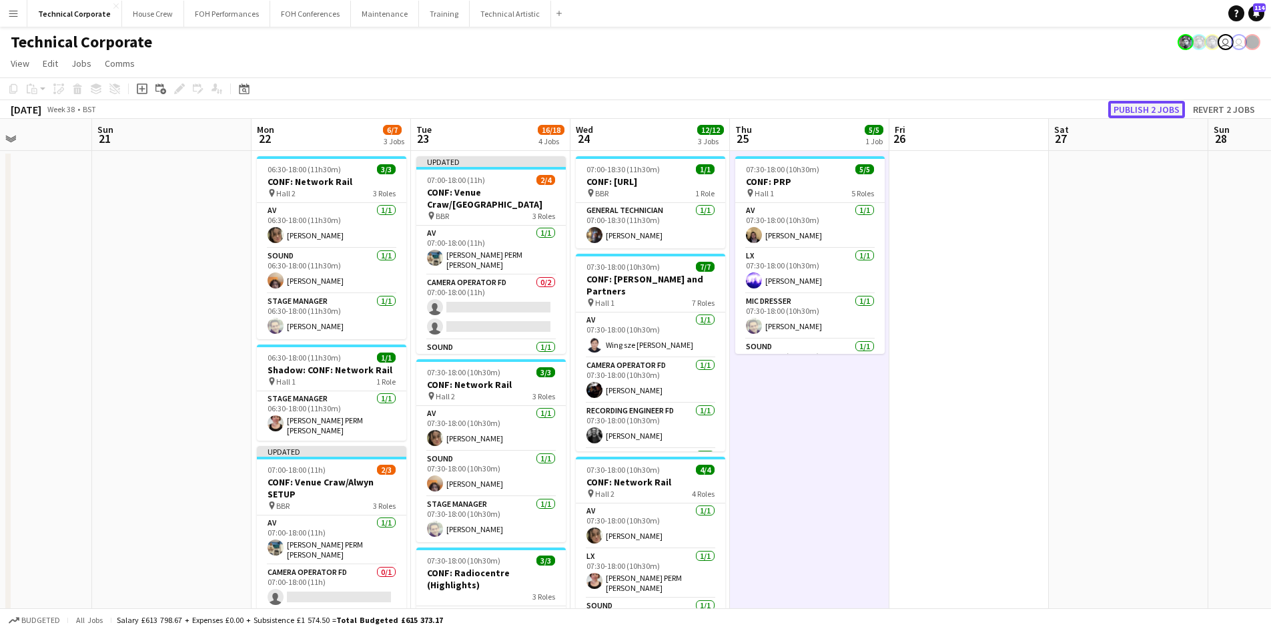
click at [1138, 106] on button "Publish 2 jobs" at bounding box center [1146, 109] width 77 height 17
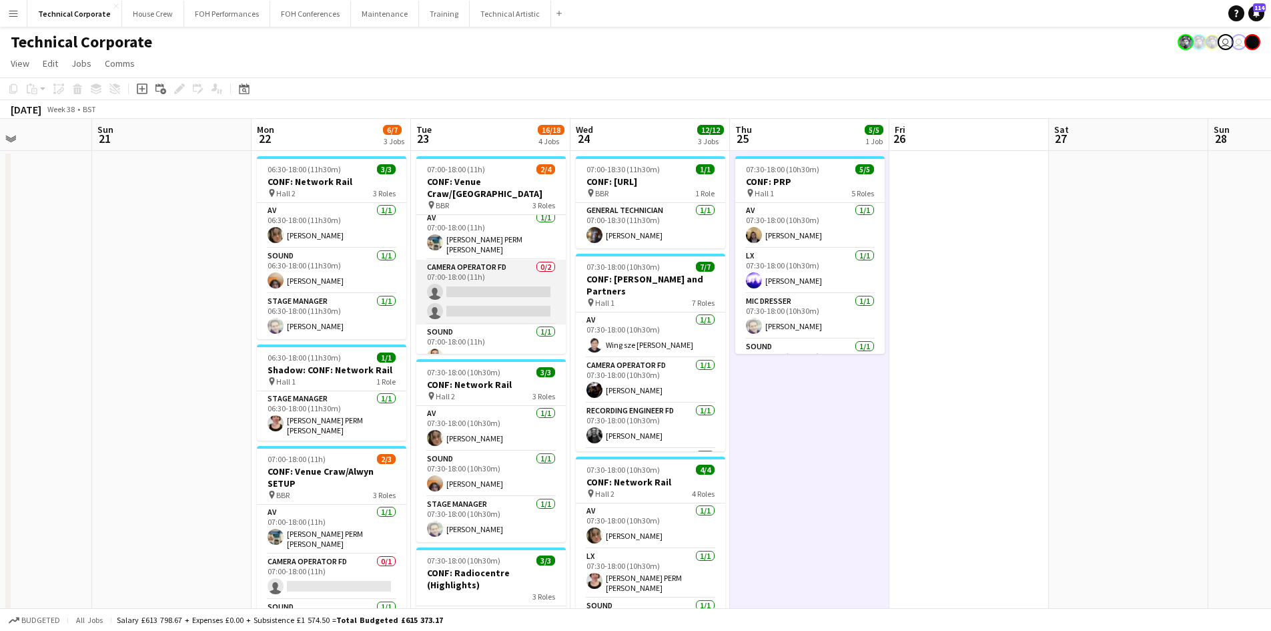
scroll to position [0, 0]
